Goal: Task Accomplishment & Management: Manage account settings

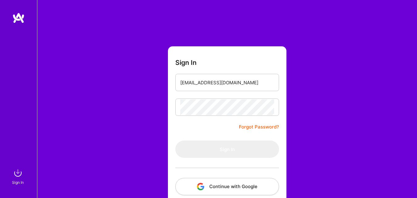
click at [209, 128] on form "Sign In arslanamjad85@gmail.com Forgot Password? Sign In Continue with Google C…" at bounding box center [227, 136] width 119 height 181
click at [175, 111] on form "Sign In arslanamjad85@gmail.com Forgot Password? Sign In Continue with Google C…" at bounding box center [227, 136] width 119 height 181
click at [191, 84] on input "email" at bounding box center [227, 83] width 94 height 16
type input "arslanamjad85@gmail.com"
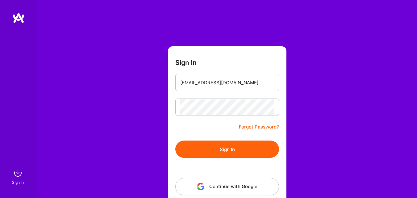
click at [215, 128] on form "Sign In arslanamjad85@gmail.com Forgot Password? Sign In Continue with Google C…" at bounding box center [227, 136] width 119 height 181
click at [217, 149] on button "Sign In" at bounding box center [227, 149] width 104 height 17
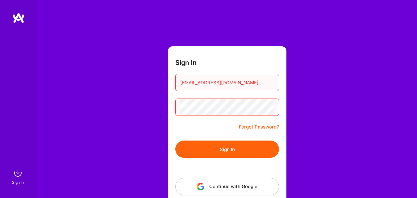
click at [248, 145] on button "Sign In" at bounding box center [227, 149] width 104 height 17
click at [155, 106] on div "Sign In arslanamjad85@gmail.com Forgot Password? Sign In Continue with Google C…" at bounding box center [227, 116] width 380 height 232
click at [175, 141] on button "Sign In" at bounding box center [227, 149] width 104 height 17
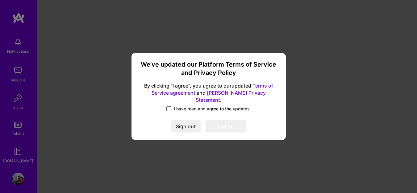
click at [168, 107] on span at bounding box center [168, 109] width 5 height 5
click at [0, 0] on input "I have read and agree to the updates." at bounding box center [0, 0] width 0 height 0
click at [217, 121] on button "I agree" at bounding box center [226, 127] width 40 height 12
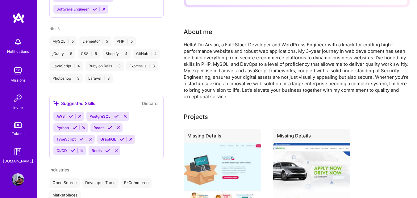
scroll to position [197, 0]
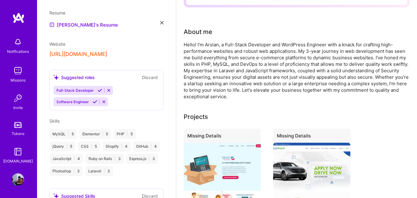
click at [130, 102] on div "Suggested roles Discard Full-Stack Developer Software Engineer" at bounding box center [106, 90] width 114 height 40
click at [127, 97] on div "Full-Stack Developer Software Engineer" at bounding box center [106, 96] width 106 height 20
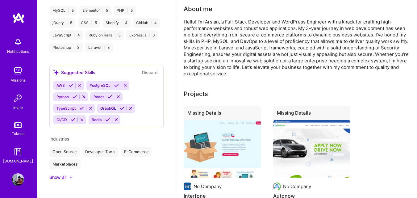
scroll to position [216, 0]
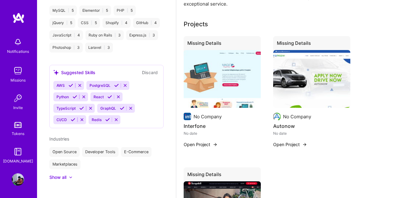
click at [55, 175] on div "Arslan Amjad Back-End Developer 5 Years Experience Location Sialkot District, P…" at bounding box center [106, 99] width 139 height 198
click at [61, 174] on div "Arslan Amjad Back-End Developer 5 Years Experience Location Sialkot District, P…" at bounding box center [106, 99] width 139 height 198
click at [64, 174] on div "Show all" at bounding box center [57, 177] width 17 height 6
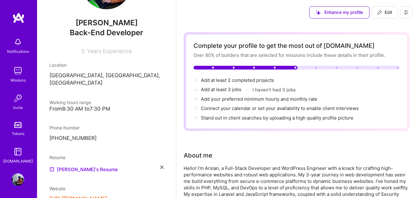
scroll to position [0, 0]
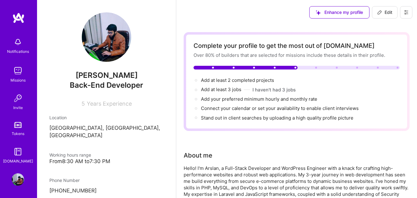
click at [6, 50] on div "Notifications" at bounding box center [18, 45] width 38 height 21
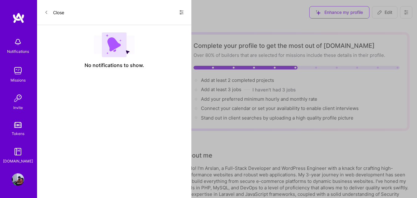
click at [10, 69] on link "Missions" at bounding box center [18, 74] width 38 height 19
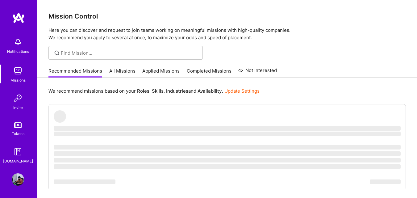
click at [19, 127] on img at bounding box center [17, 125] width 7 height 6
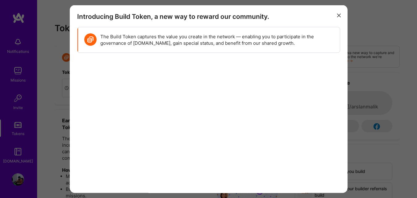
click at [337, 16] on icon "modal" at bounding box center [339, 16] width 4 height 4
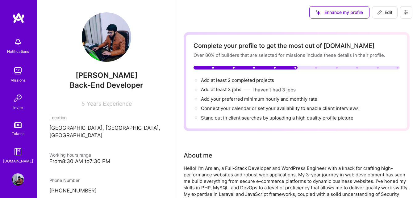
click at [383, 11] on span "Edit" at bounding box center [384, 12] width 15 height 6
select select "PK"
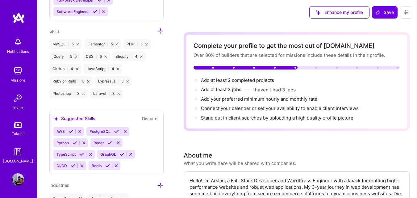
scroll to position [452, 0]
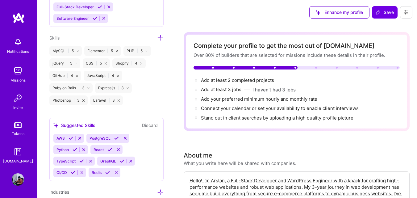
click at [157, 35] on icon at bounding box center [160, 38] width 6 height 6
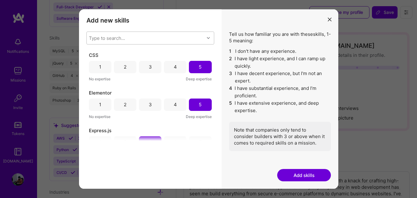
click at [163, 39] on div "Type to search..." at bounding box center [146, 38] width 118 height 12
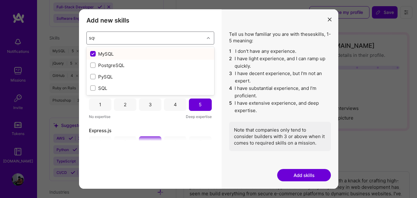
type input "squa"
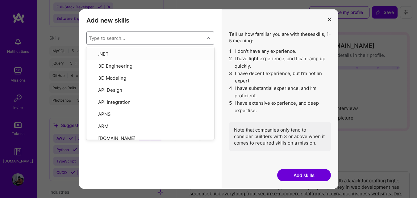
click at [328, 17] on button "modal" at bounding box center [329, 19] width 7 height 10
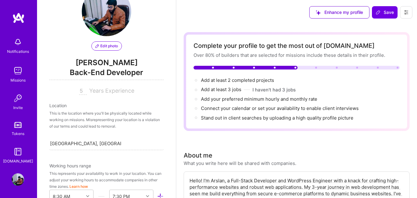
scroll to position [0, 0]
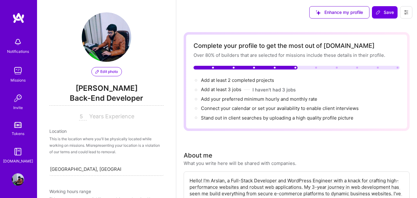
click at [98, 117] on span "Years Experience" at bounding box center [111, 116] width 45 height 6
click at [82, 116] on input "5" at bounding box center [83, 116] width 8 height 7
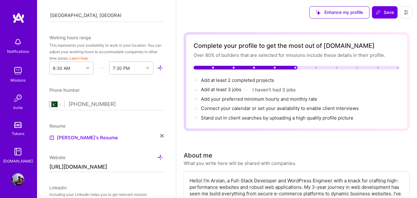
scroll to position [154, 0]
click at [402, 11] on button at bounding box center [406, 12] width 12 height 12
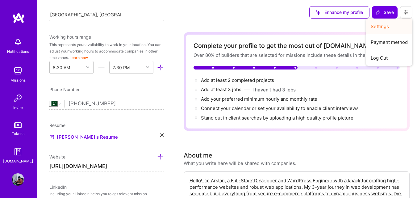
click at [389, 25] on button "Settings" at bounding box center [389, 27] width 46 height 16
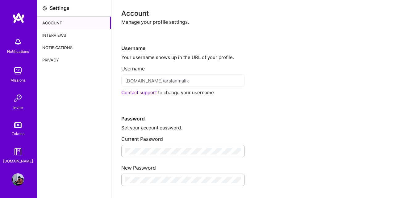
click at [56, 23] on div "Account" at bounding box center [74, 23] width 74 height 12
click at [61, 34] on div "Interviews" at bounding box center [74, 35] width 74 height 12
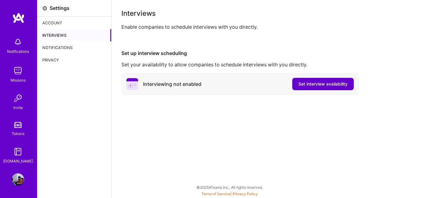
click at [317, 86] on span "Set interview availability" at bounding box center [322, 84] width 49 height 6
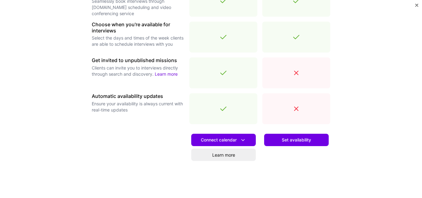
scroll to position [235, 0]
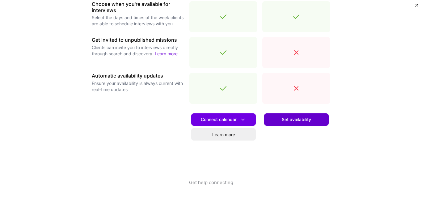
click at [293, 121] on span "Set availability" at bounding box center [296, 119] width 29 height 6
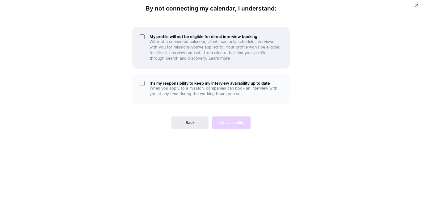
click at [141, 35] on div "My profile will not be eligible for direct interview booking Without a connecte…" at bounding box center [210, 48] width 157 height 42
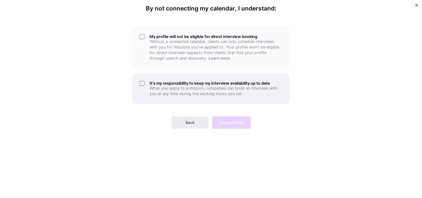
click at [140, 83] on div "It's my responsibility to keep my interview availability up to date When you ap…" at bounding box center [210, 88] width 157 height 31
click at [144, 84] on div "It's my responsibility to keep my interview availability up to date When you ap…" at bounding box center [210, 88] width 157 height 31
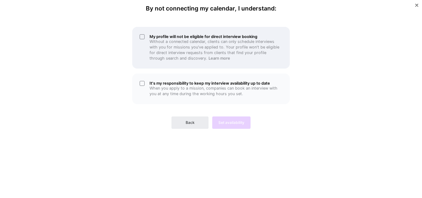
click at [142, 36] on div "My profile will not be eligible for direct interview booking Without a connecte…" at bounding box center [210, 48] width 157 height 42
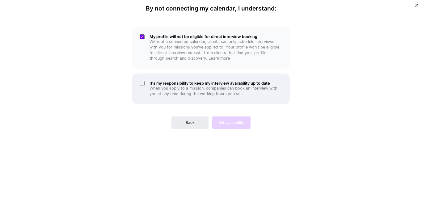
click at [141, 82] on div "It's my responsibility to keep my interview availability up to date When you ap…" at bounding box center [210, 88] width 157 height 31
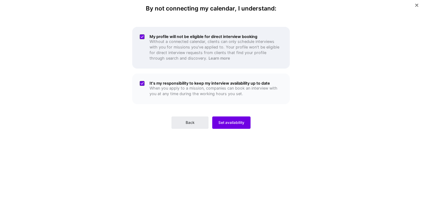
click at [145, 38] on div "My profile will not be eligible for direct interview booking Without a connecte…" at bounding box center [210, 48] width 157 height 42
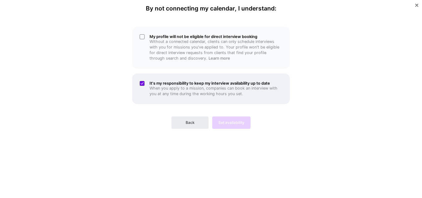
click at [143, 84] on div "It's my responsibility to keep my interview availability up to date When you ap…" at bounding box center [210, 88] width 157 height 31
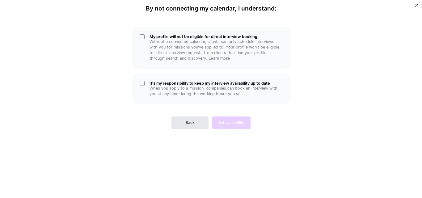
click at [205, 125] on button "Back" at bounding box center [189, 122] width 37 height 12
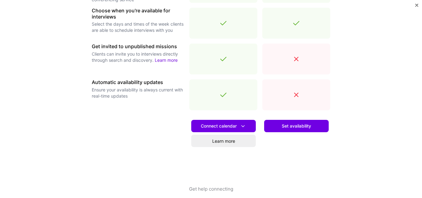
scroll to position [235, 0]
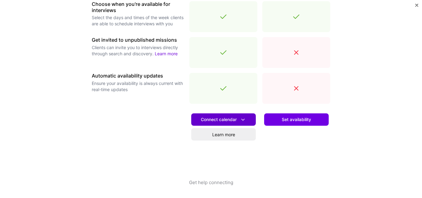
click at [241, 121] on icon at bounding box center [243, 119] width 6 height 6
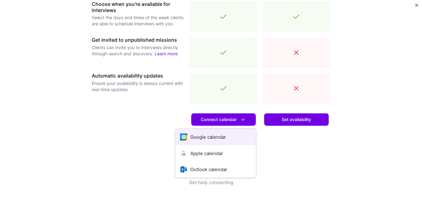
click at [223, 136] on button "Google calendar" at bounding box center [215, 137] width 80 height 16
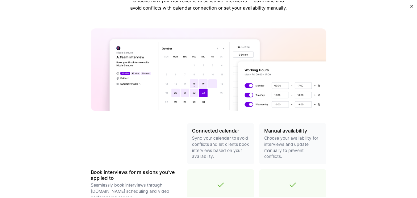
scroll to position [0, 0]
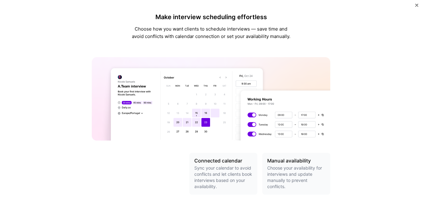
click at [416, 7] on button "Close" at bounding box center [416, 7] width 3 height 6
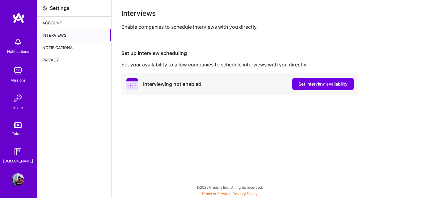
click at [73, 50] on div "Notifications" at bounding box center [74, 47] width 74 height 12
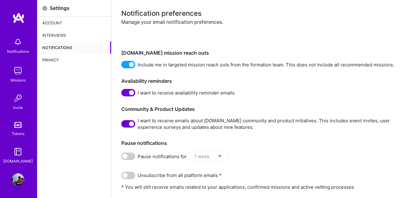
click at [79, 63] on div "Privacy" at bounding box center [74, 60] width 74 height 12
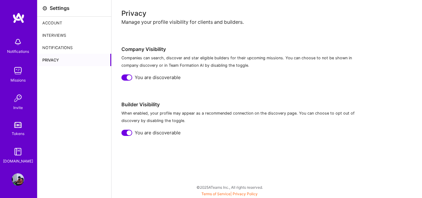
click at [17, 16] on img at bounding box center [18, 17] width 12 height 11
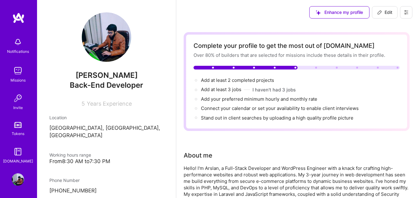
click at [90, 45] on img at bounding box center [106, 36] width 49 height 49
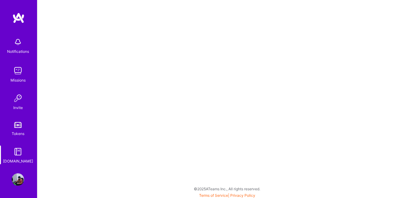
click at [21, 177] on img at bounding box center [18, 179] width 12 height 12
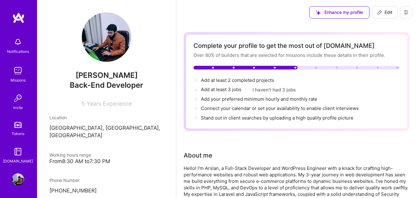
click at [21, 72] on img at bounding box center [18, 71] width 12 height 12
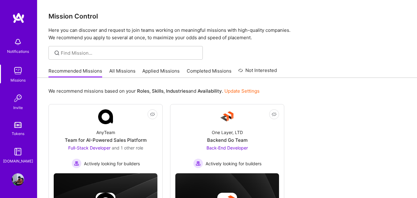
click at [18, 151] on img at bounding box center [18, 151] width 12 height 12
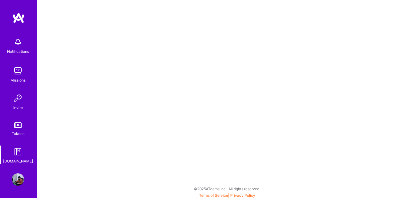
click at [17, 69] on img at bounding box center [18, 71] width 12 height 12
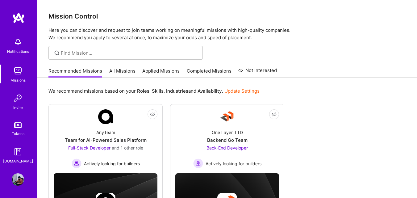
click at [19, 97] on img at bounding box center [18, 98] width 12 height 12
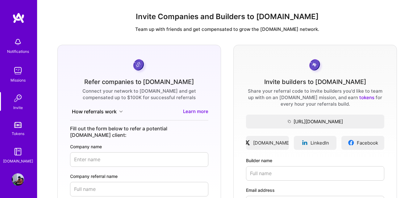
scroll to position [31, 0]
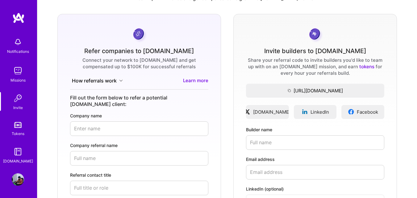
click at [18, 75] on img at bounding box center [18, 71] width 12 height 12
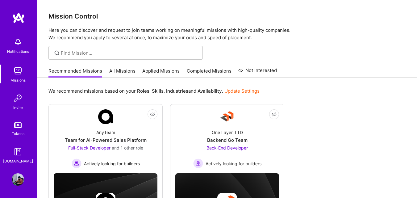
click at [21, 100] on img at bounding box center [18, 98] width 12 height 12
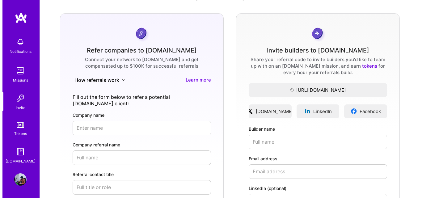
scroll to position [31, 0]
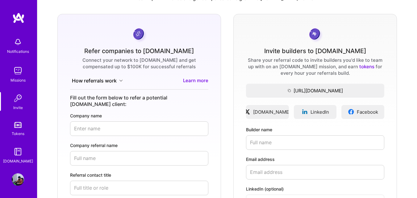
click at [17, 45] on img at bounding box center [18, 42] width 12 height 12
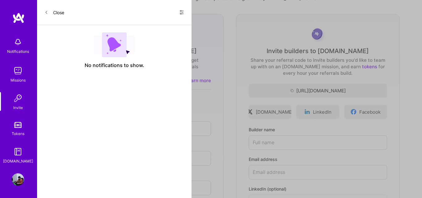
click at [18, 15] on img at bounding box center [18, 17] width 12 height 11
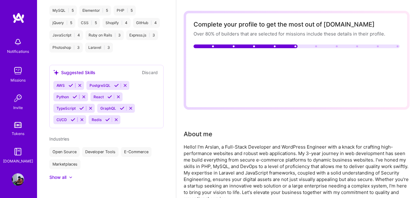
scroll to position [62, 0]
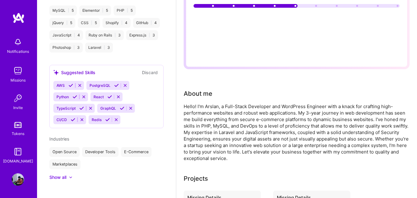
click at [66, 174] on div "Show all" at bounding box center [57, 177] width 17 height 6
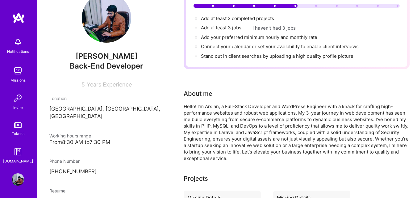
scroll to position [0, 0]
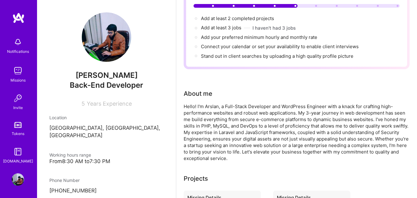
click at [19, 182] on img at bounding box center [18, 179] width 12 height 12
click at [18, 181] on img at bounding box center [18, 179] width 12 height 12
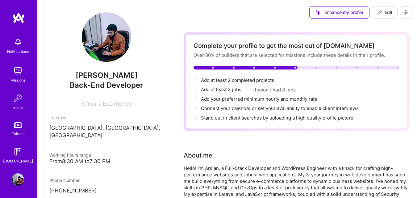
click at [92, 62] on link at bounding box center [106, 60] width 49 height 6
click at [405, 12] on icon at bounding box center [406, 12] width 5 height 5
click at [396, 14] on button "Edit" at bounding box center [385, 12] width 26 height 12
select select "PK"
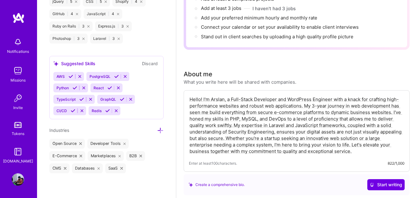
scroll to position [124, 0]
